Goal: Task Accomplishment & Management: Use online tool/utility

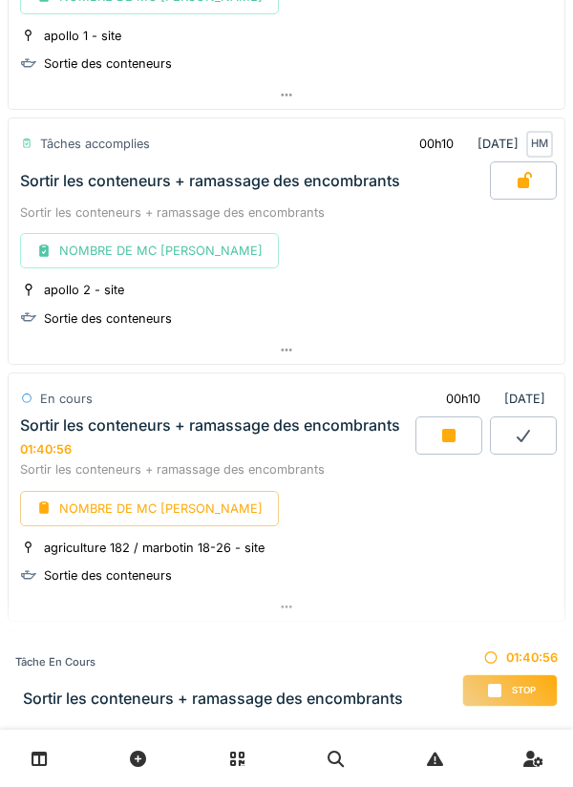
scroll to position [1670, 0]
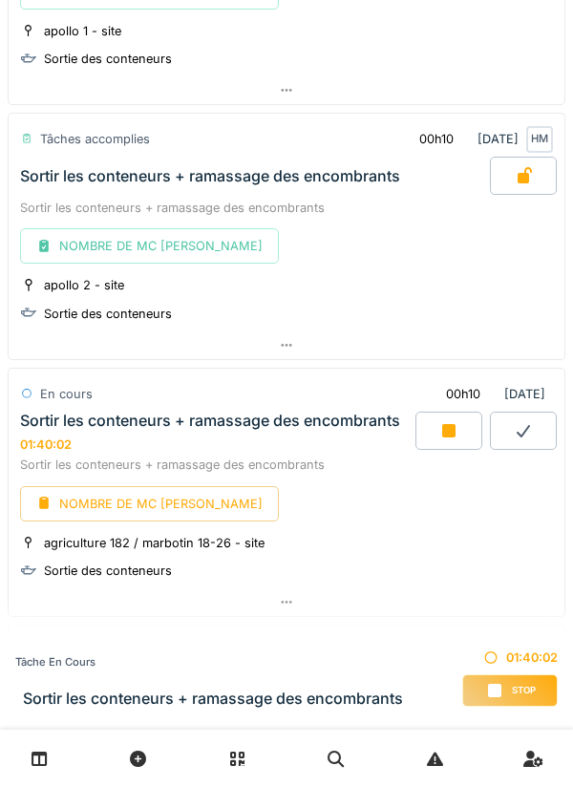
click at [439, 425] on icon at bounding box center [448, 430] width 19 height 15
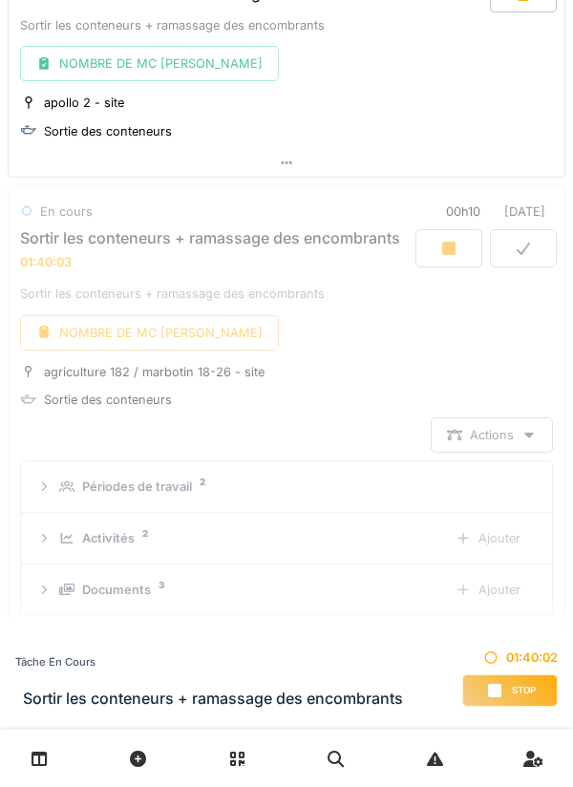
scroll to position [1961, 0]
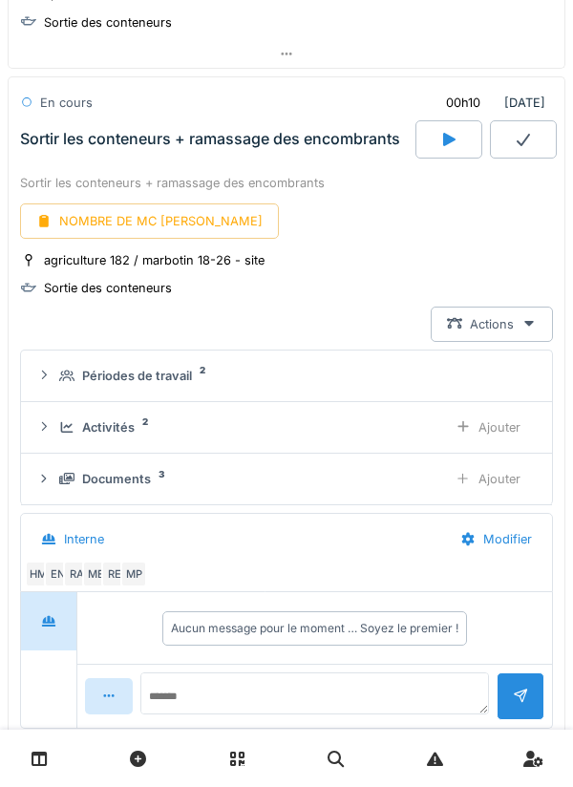
click at [476, 480] on div "Ajouter" at bounding box center [487, 478] width 97 height 35
click at [481, 430] on div "Ajouter" at bounding box center [487, 427] width 97 height 35
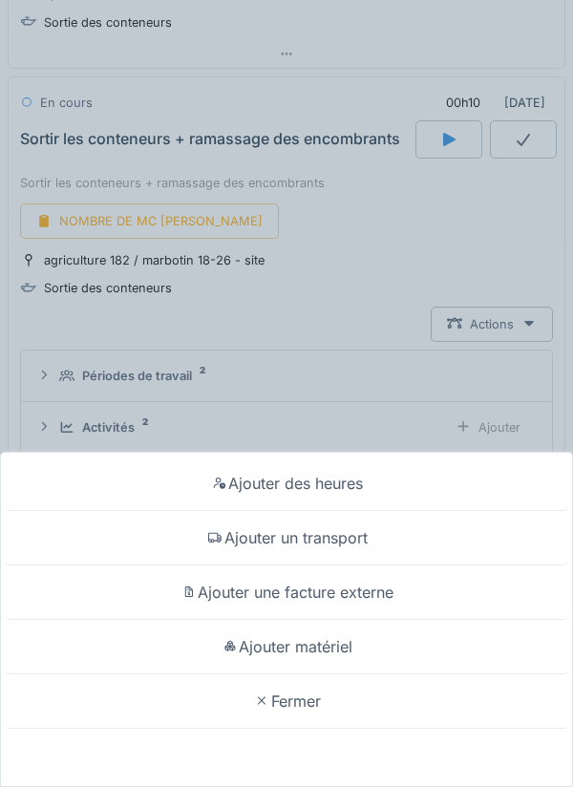
click at [298, 641] on div "Ajouter matériel" at bounding box center [287, 647] width 564 height 54
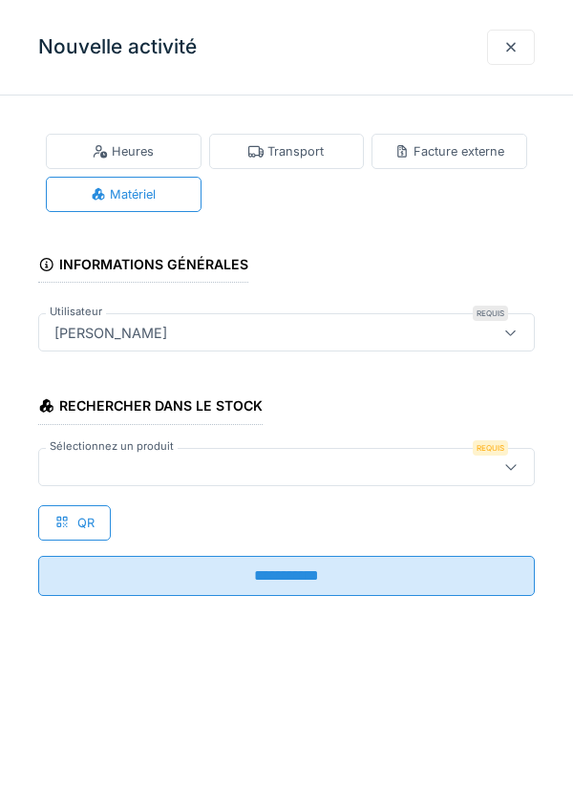
click at [89, 512] on div "QR" at bounding box center [74, 522] width 73 height 35
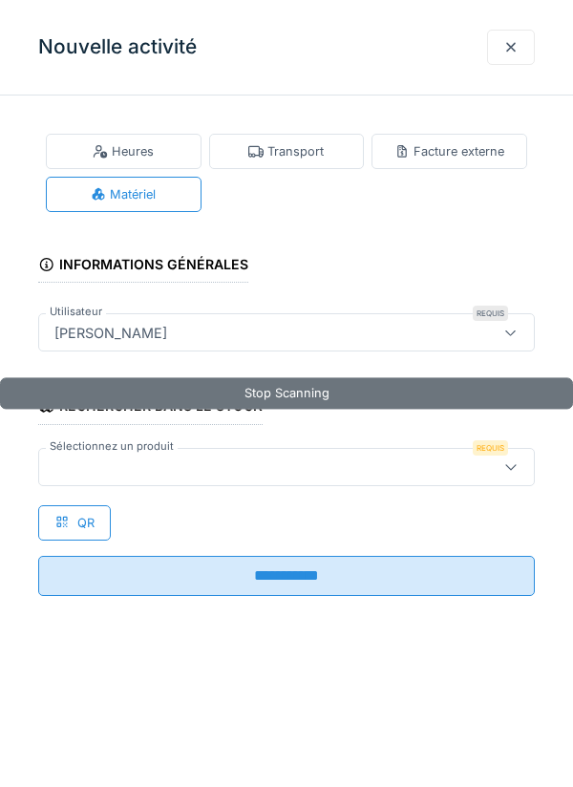
click at [97, 458] on div at bounding box center [255, 467] width 417 height 21
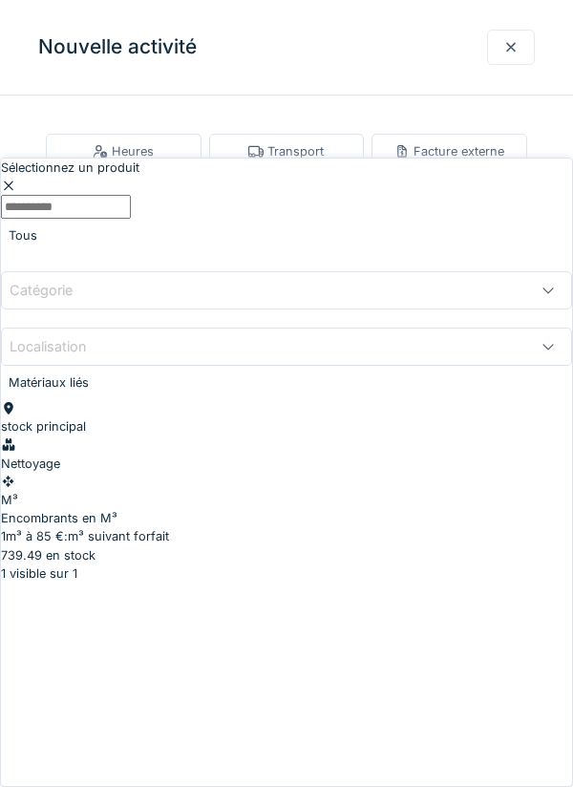
click at [96, 548] on span "739.49 en stock" at bounding box center [48, 555] width 95 height 14
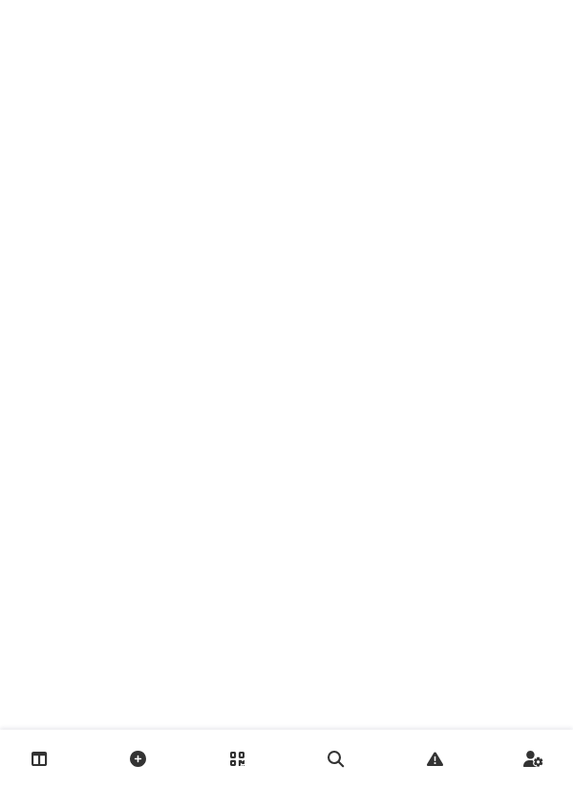
click at [52, 743] on link at bounding box center [39, 759] width 49 height 45
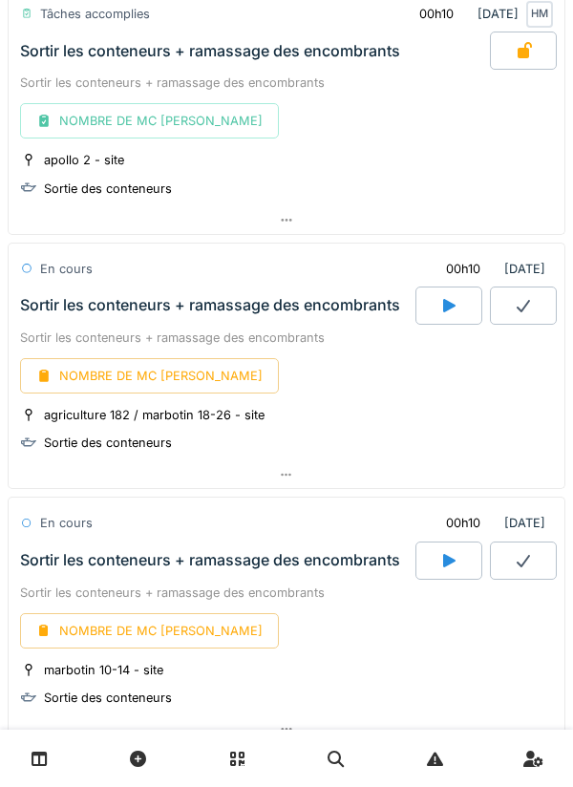
scroll to position [1796, 0]
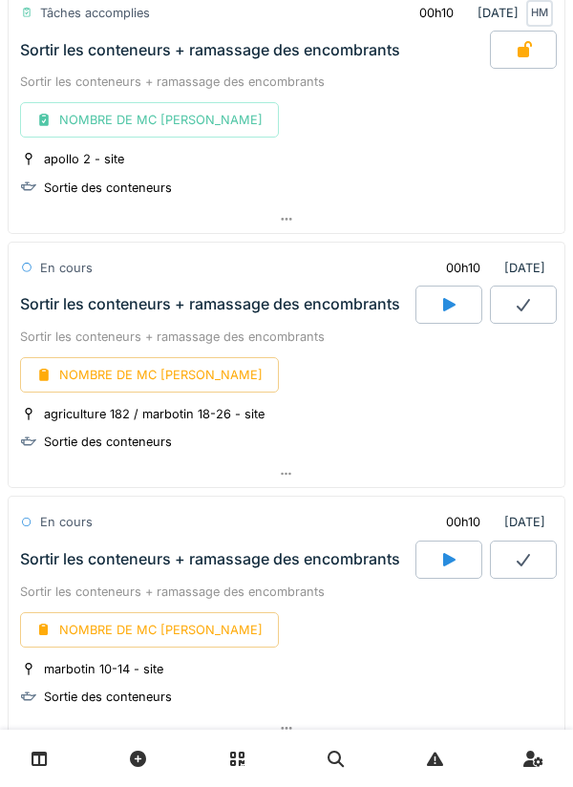
click at [292, 469] on icon at bounding box center [286, 474] width 15 height 12
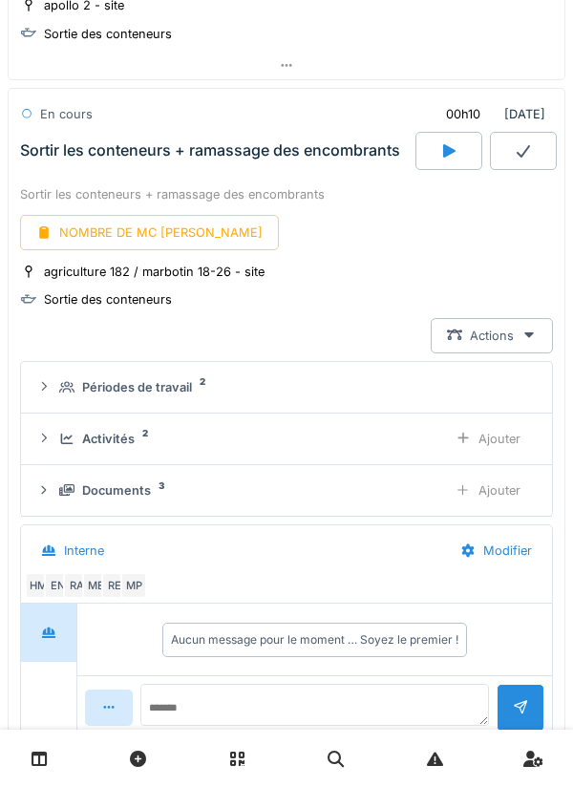
scroll to position [1961, 0]
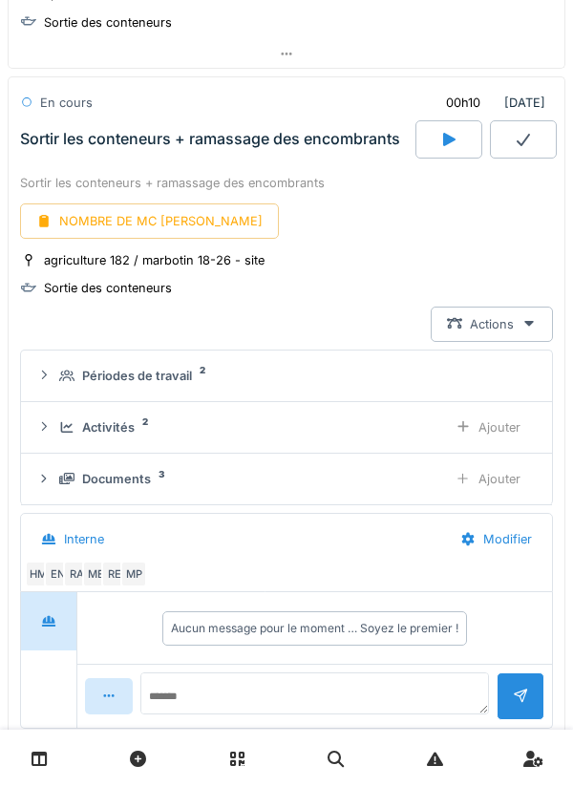
click at [480, 425] on div "Ajouter" at bounding box center [487, 427] width 97 height 35
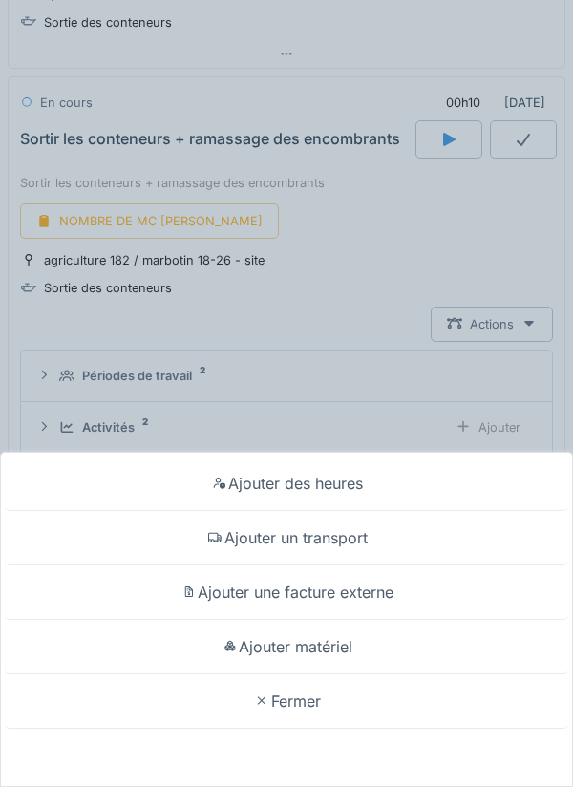
click at [334, 646] on div "Ajouter matériel" at bounding box center [287, 647] width 564 height 54
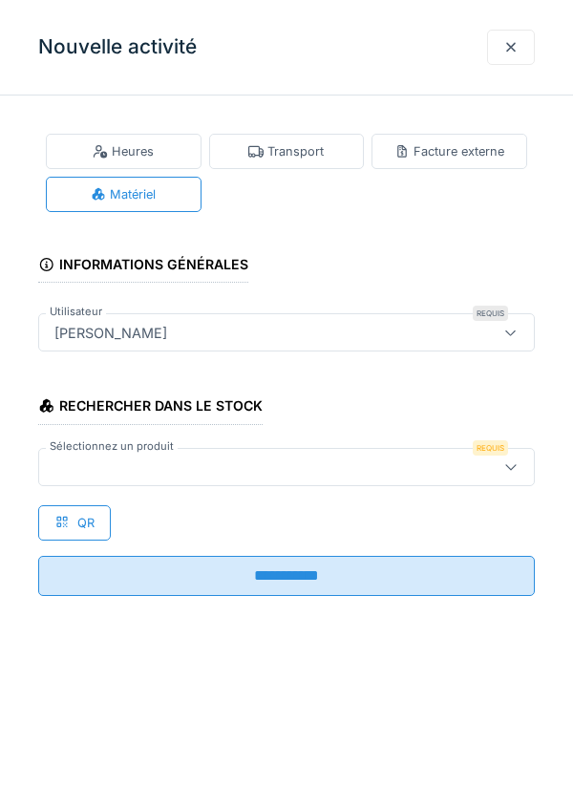
click at [129, 463] on div at bounding box center [255, 467] width 417 height 21
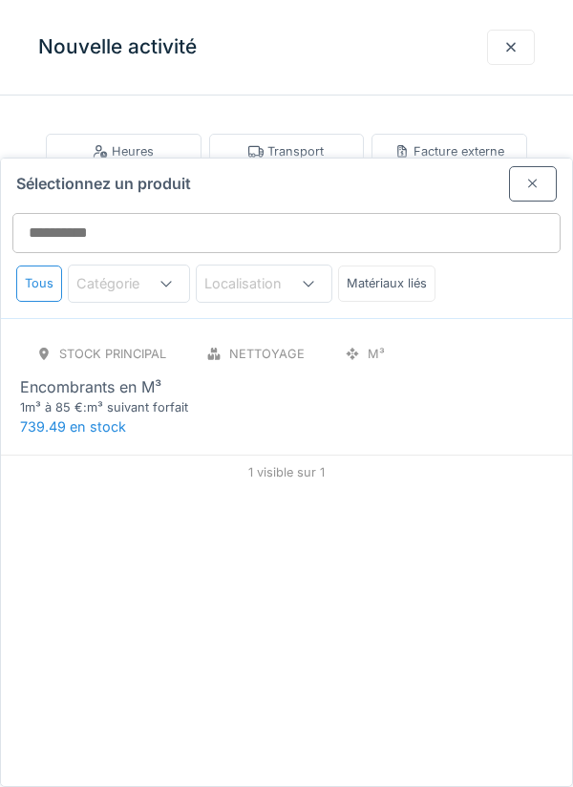
click at [81, 418] on span "739.49 en stock" at bounding box center [73, 426] width 106 height 16
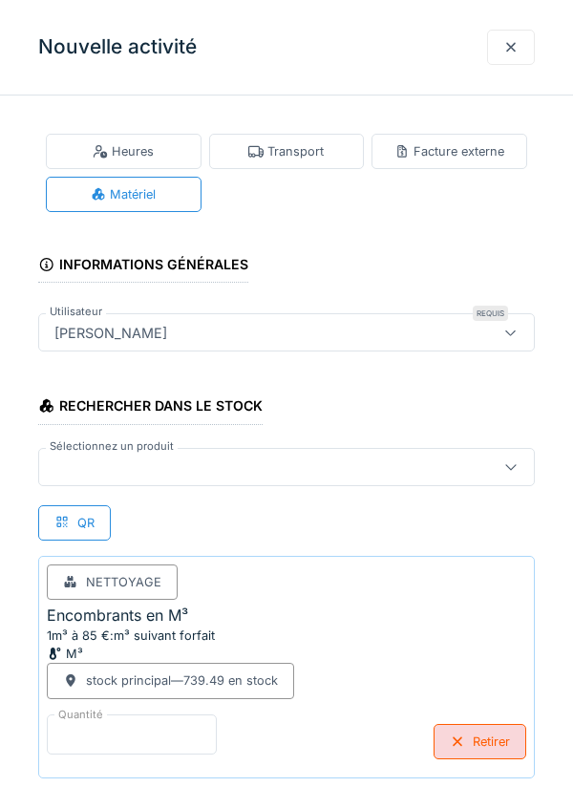
click at [105, 737] on input "*" at bounding box center [132, 735] width 170 height 40
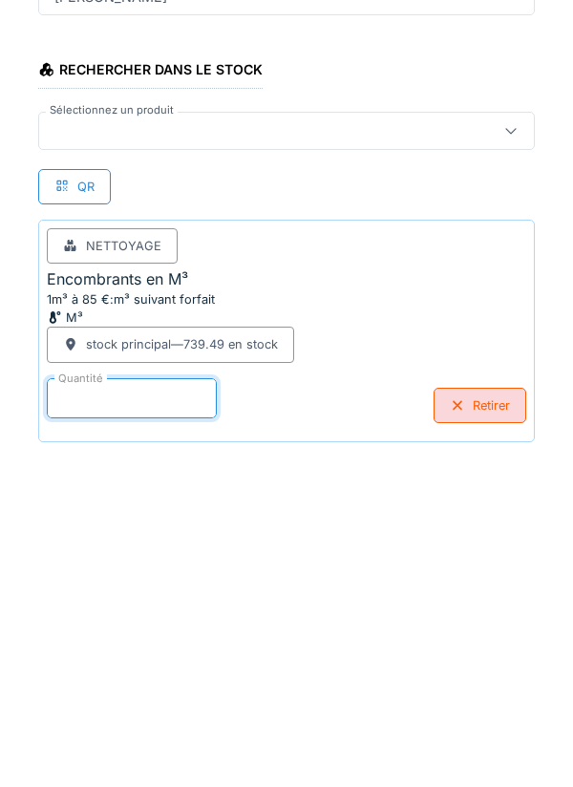
scroll to position [99, 0]
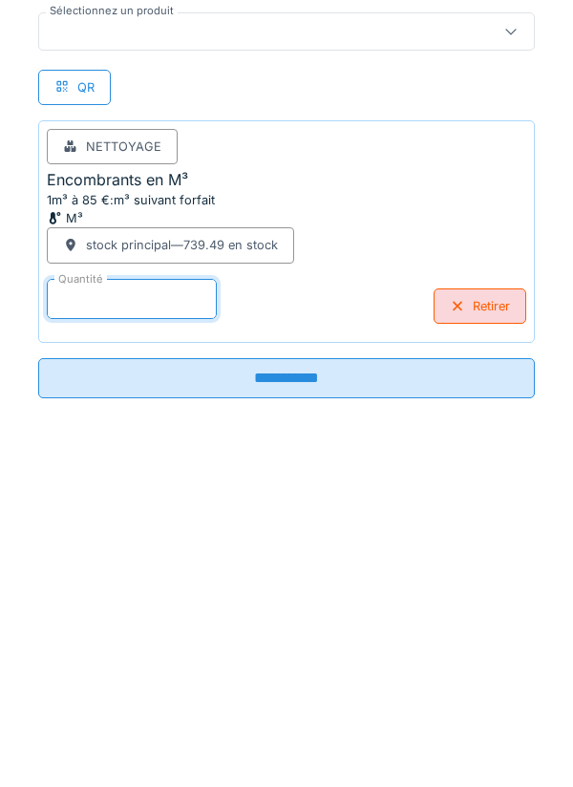
type input "*"
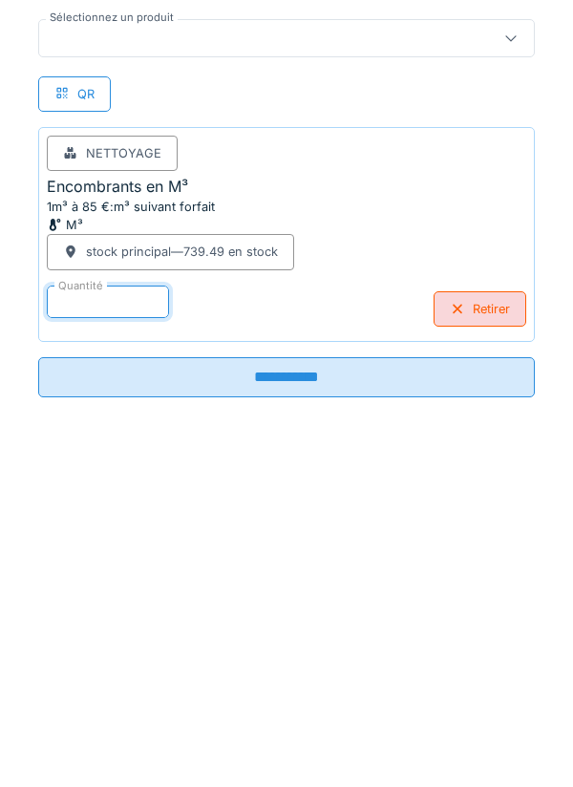
click at [278, 709] on input "**********" at bounding box center [286, 714] width 497 height 40
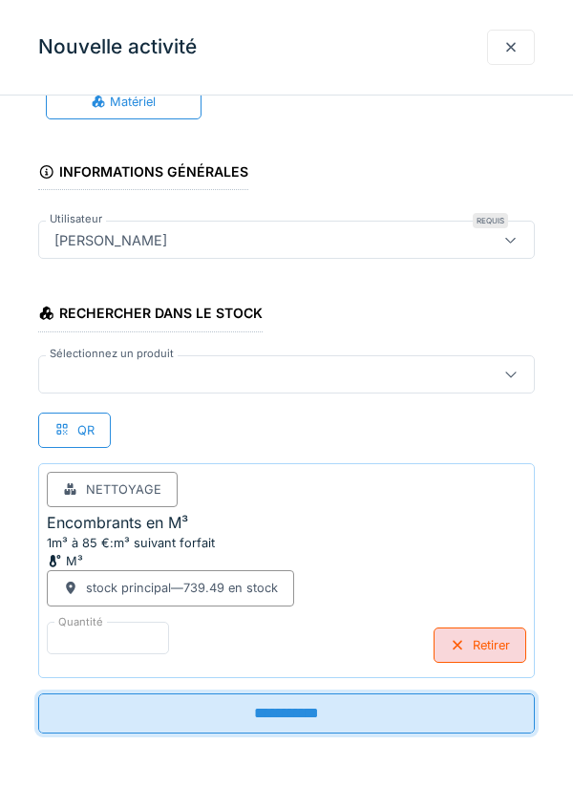
scroll to position [93, 0]
click at [269, 711] on div "**********" at bounding box center [286, 393] width 573 height 787
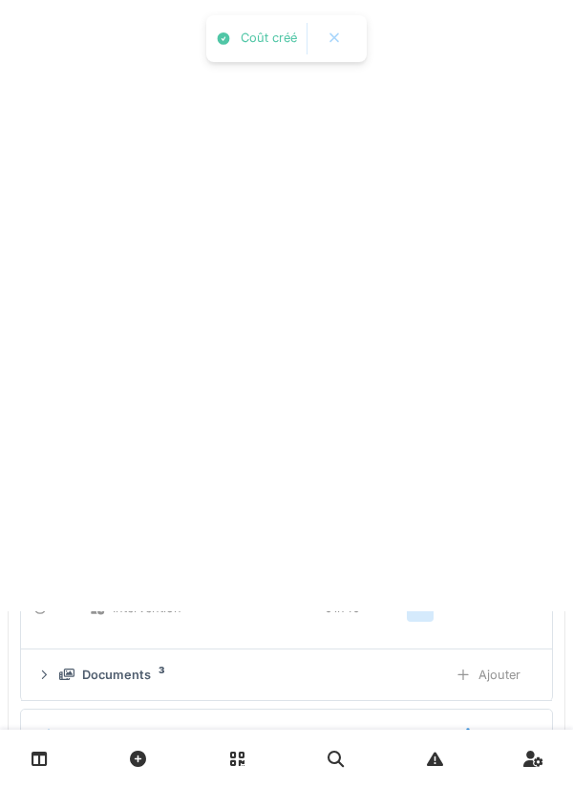
scroll to position [0, 0]
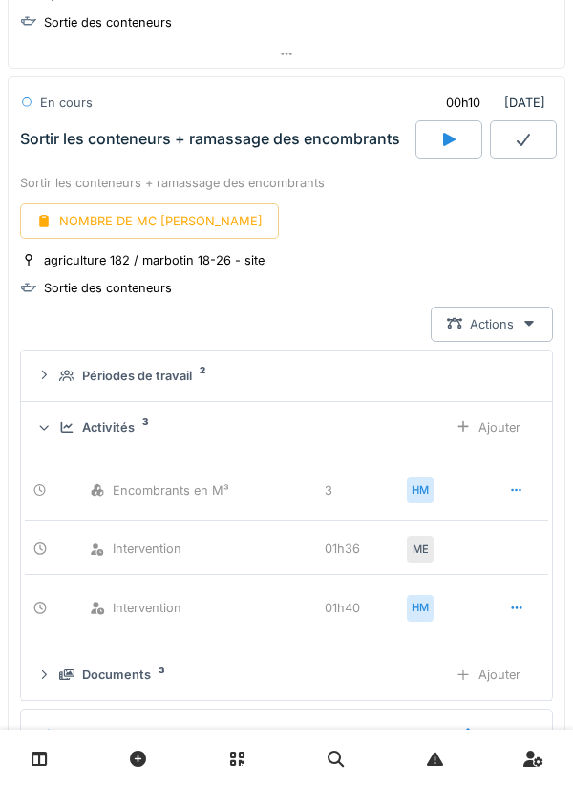
click at [518, 143] on icon at bounding box center [523, 139] width 19 height 15
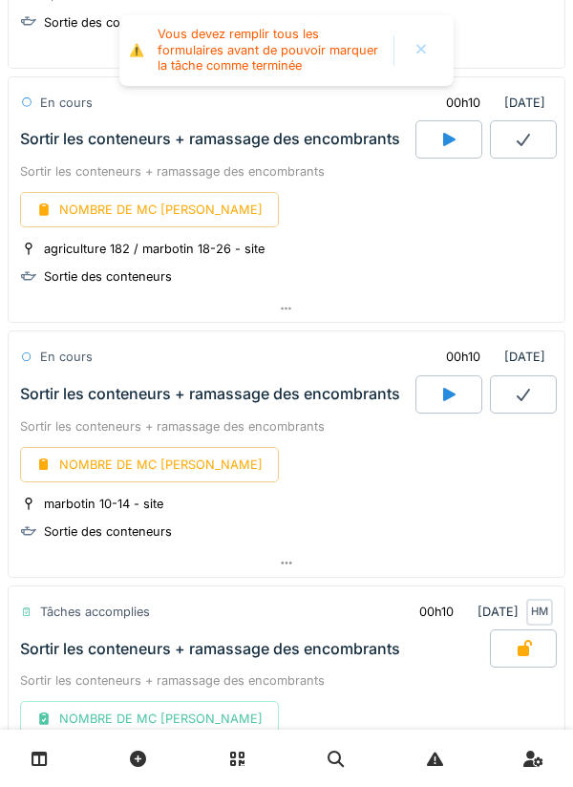
click at [160, 216] on div "NOMBRE DE MC [PERSON_NAME]" at bounding box center [149, 209] width 259 height 35
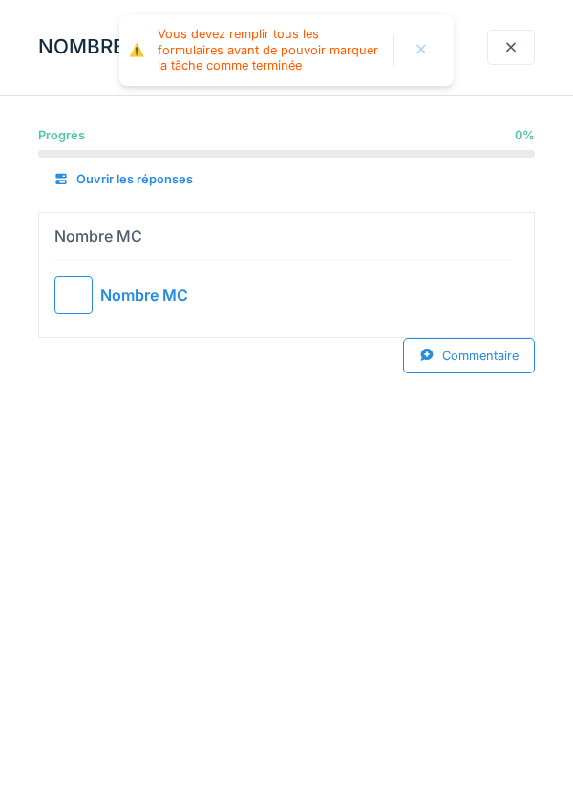
click at [84, 298] on div at bounding box center [73, 295] width 38 height 38
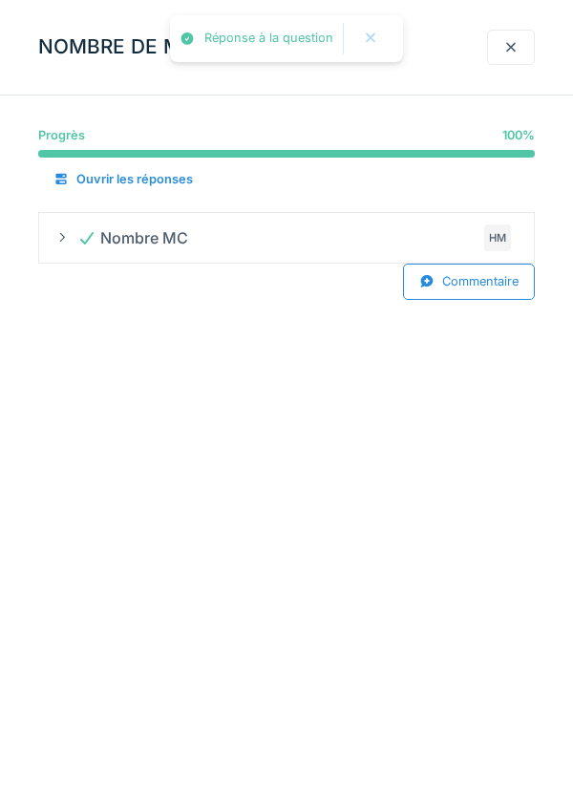
click at [513, 52] on div at bounding box center [510, 47] width 15 height 18
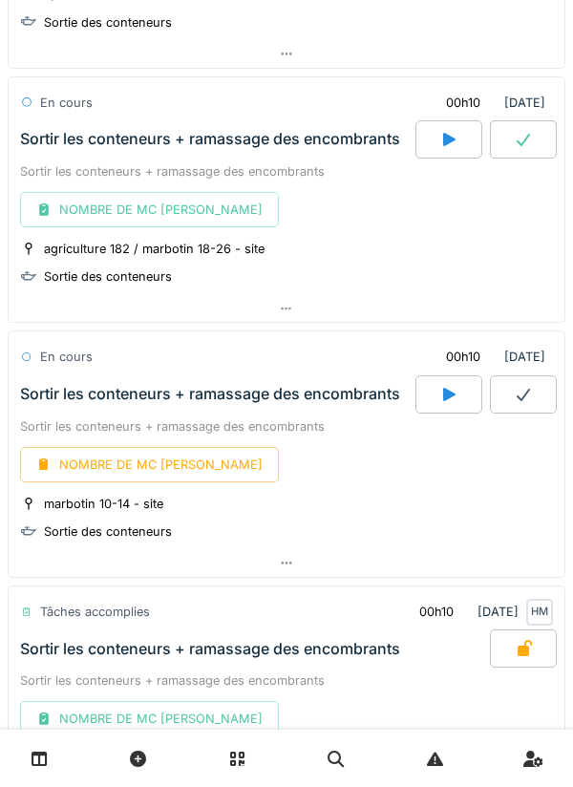
click at [436, 388] on div at bounding box center [449, 394] width 67 height 38
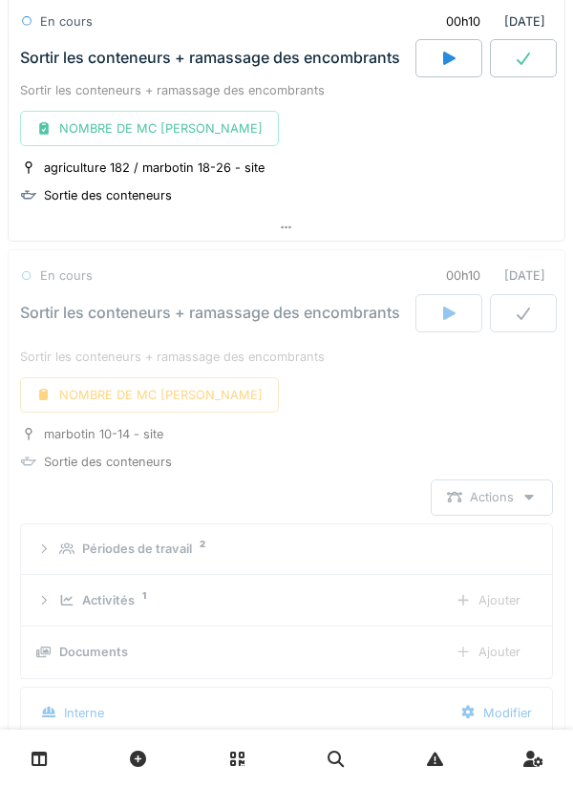
scroll to position [2216, 0]
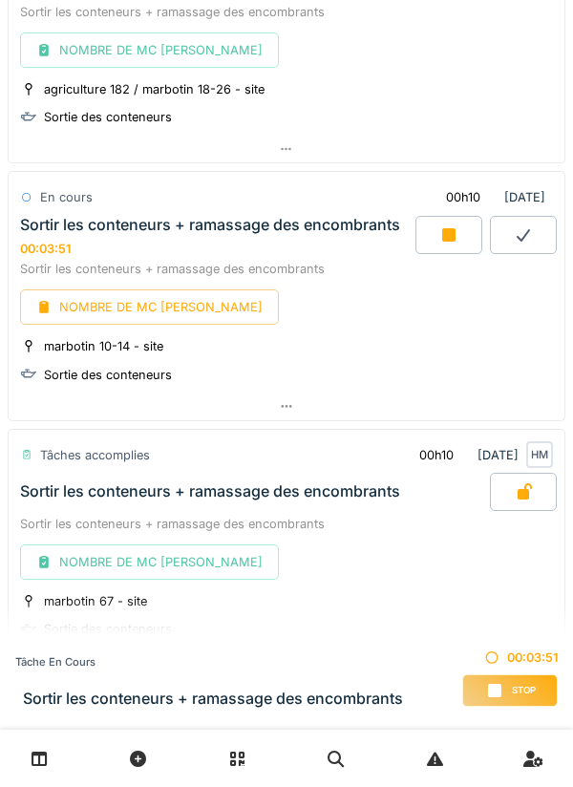
scroll to position [2107, 0]
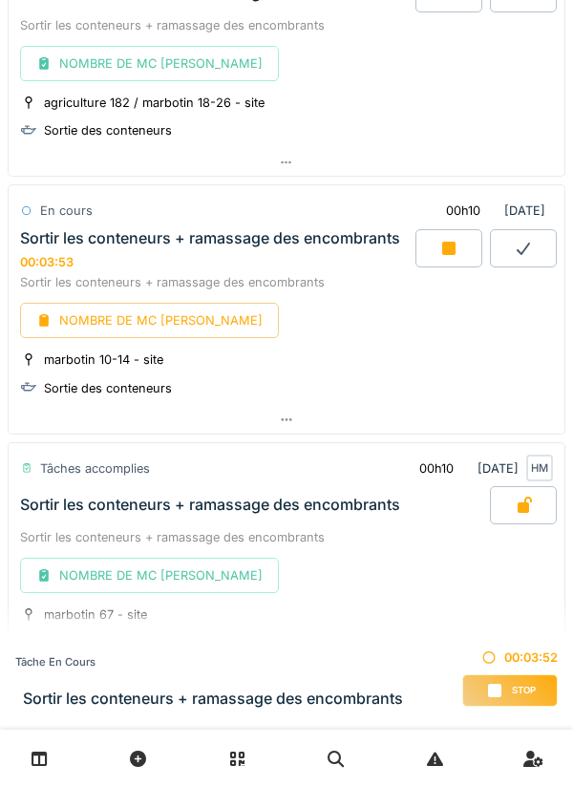
click at [278, 425] on div at bounding box center [287, 420] width 556 height 28
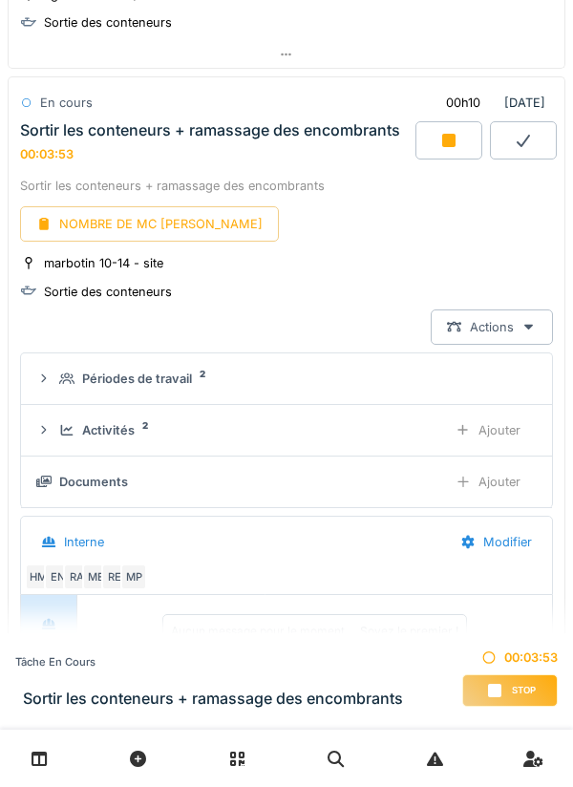
scroll to position [2216, 0]
click at [310, 472] on div "Documents" at bounding box center [234, 481] width 396 height 18
click at [485, 475] on div "Ajouter" at bounding box center [487, 480] width 97 height 35
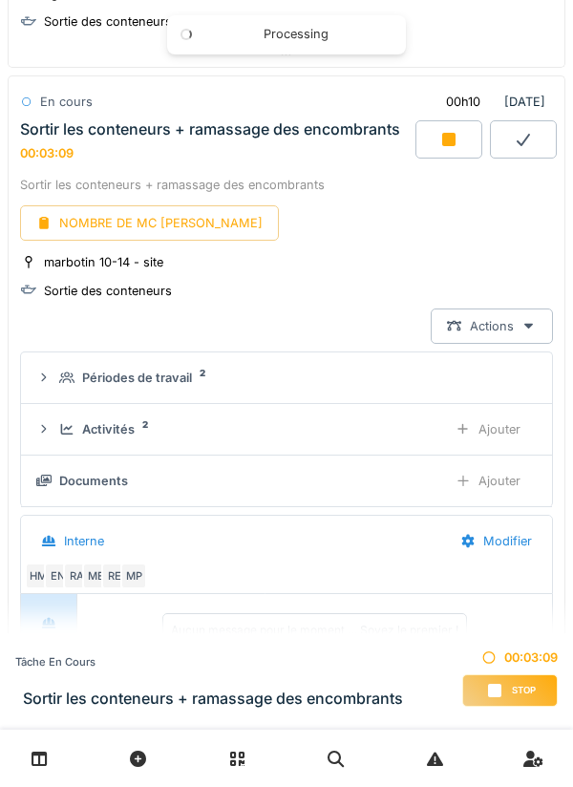
click at [421, 481] on div "Documents" at bounding box center [234, 481] width 396 height 18
click at [472, 477] on div "Ajouter" at bounding box center [487, 480] width 97 height 35
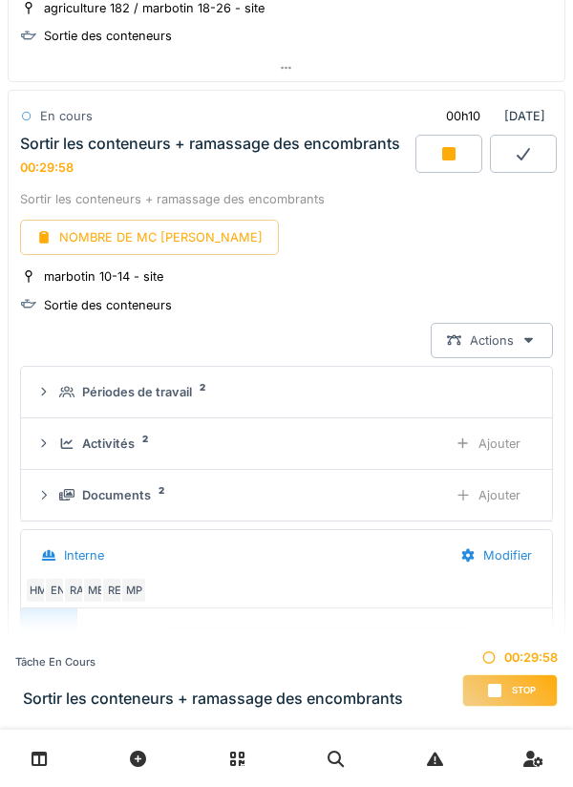
scroll to position [2194, 0]
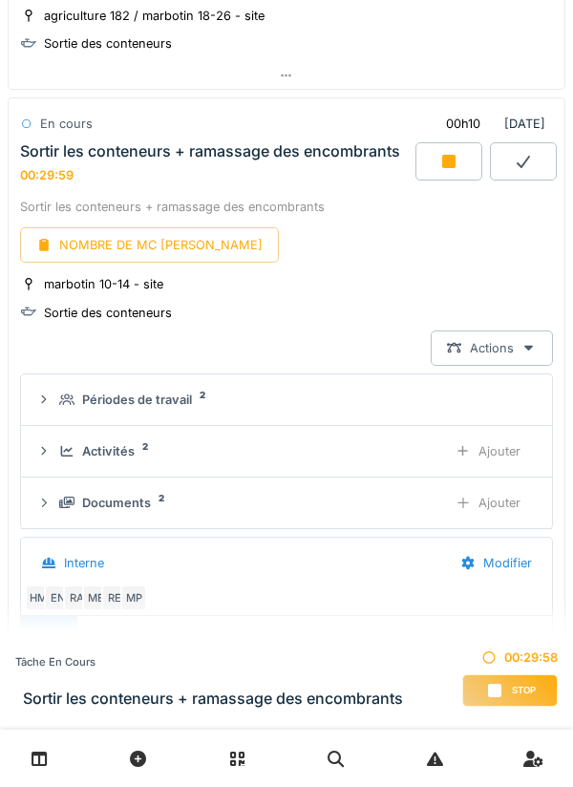
click at [439, 148] on div at bounding box center [449, 161] width 67 height 38
